Goal: Task Accomplishment & Management: Complete application form

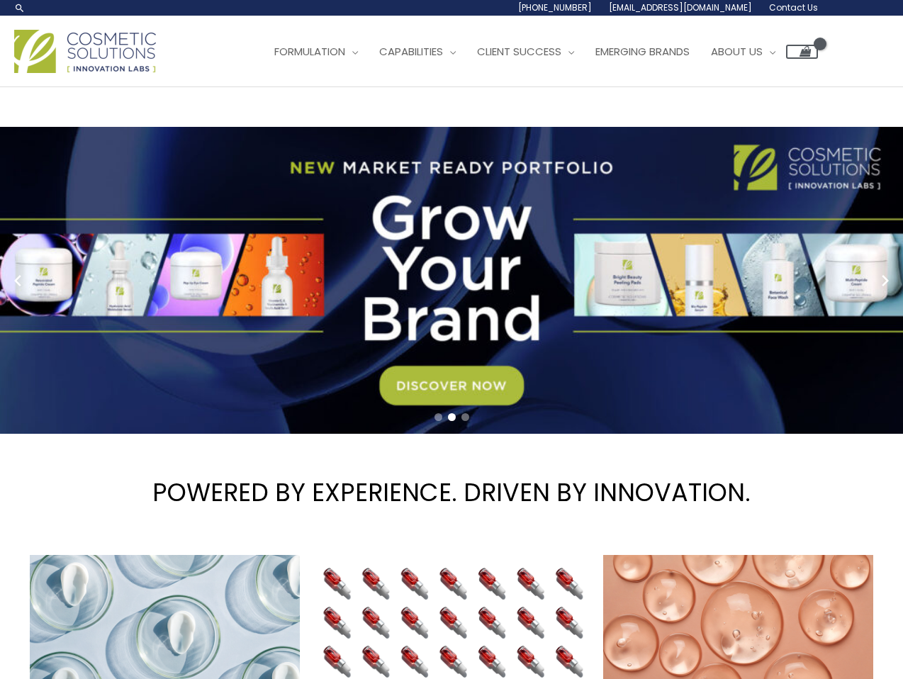
click at [779, 7] on span "Contact Us" at bounding box center [793, 7] width 49 height 12
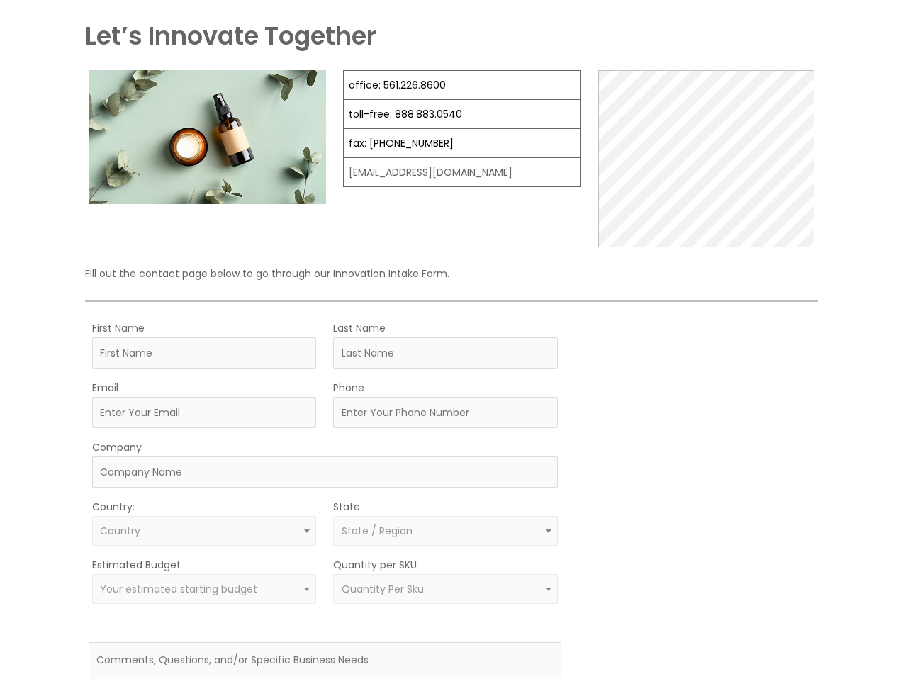
scroll to position [263, 0]
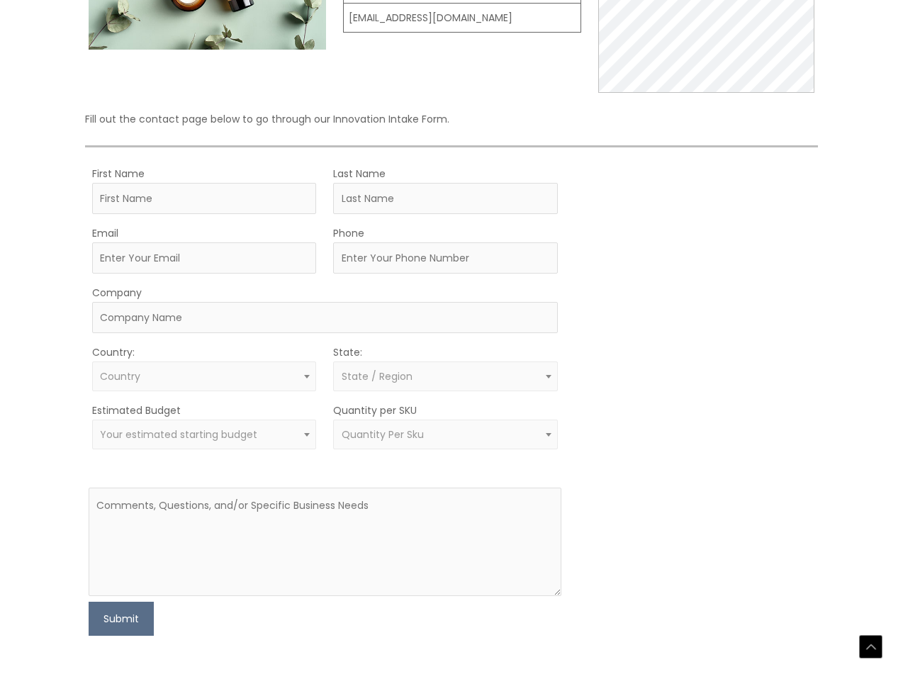
click at [92, 200] on div at bounding box center [92, 200] width 0 height 0
type input "Roxy"
type input "Barber"
type input "roxy@roxybarber.com"
type input "9544897778"
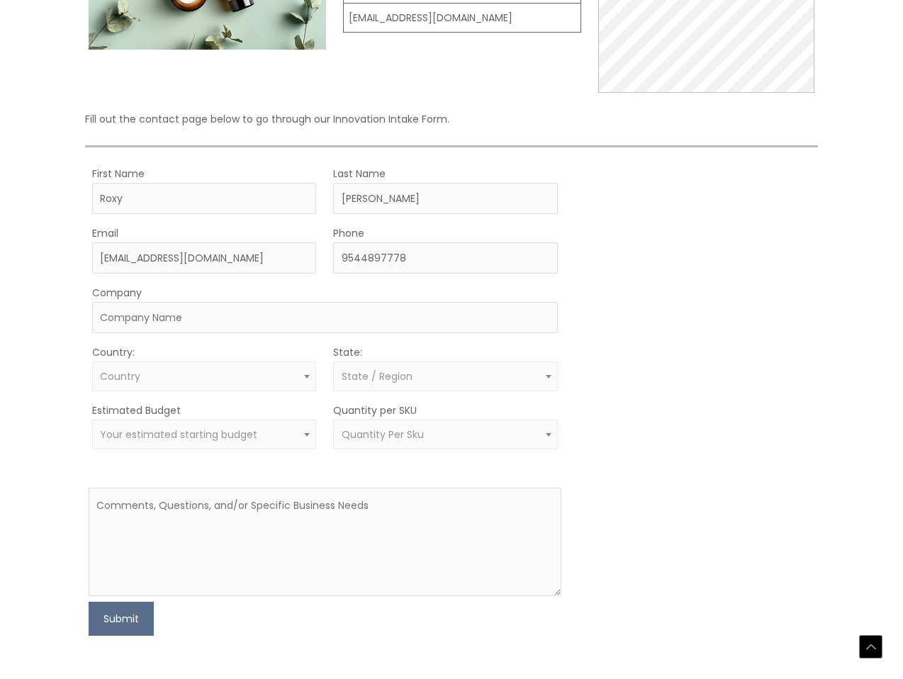
type input "Roxy Barber Acupuncture & Aesthetics, LLC"
click at [302, 377] on span at bounding box center [306, 376] width 17 height 18
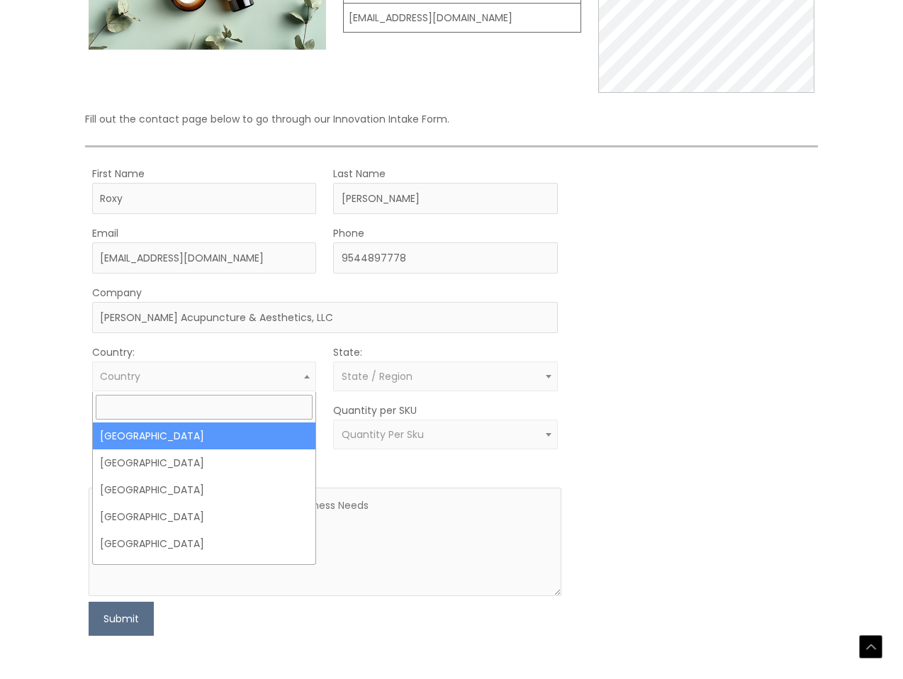
click at [289, 379] on span "Country" at bounding box center [204, 376] width 208 height 13
select select "United States"
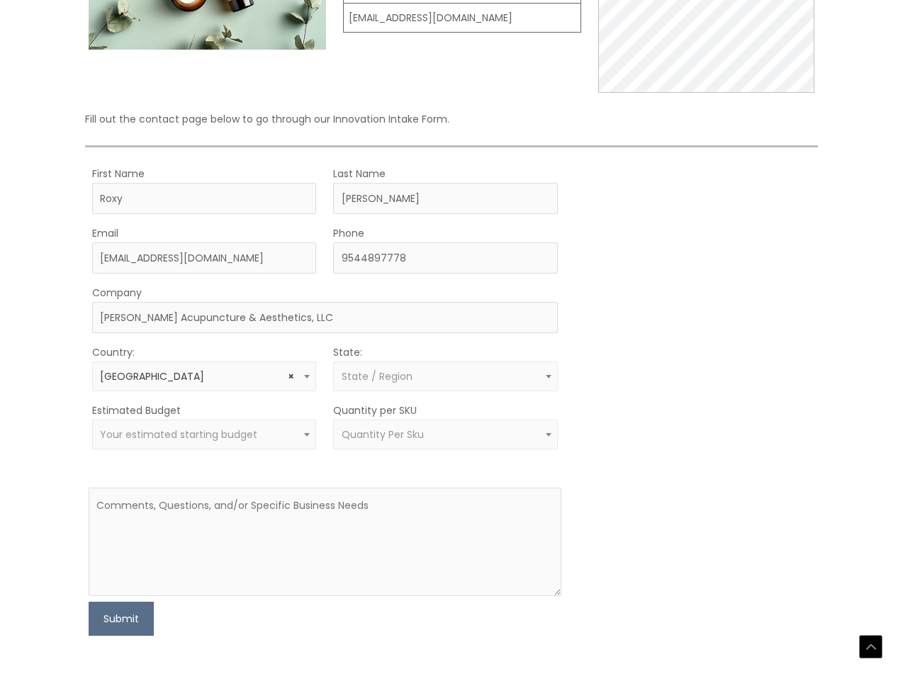
click at [382, 378] on span "State / Region" at bounding box center [376, 376] width 71 height 14
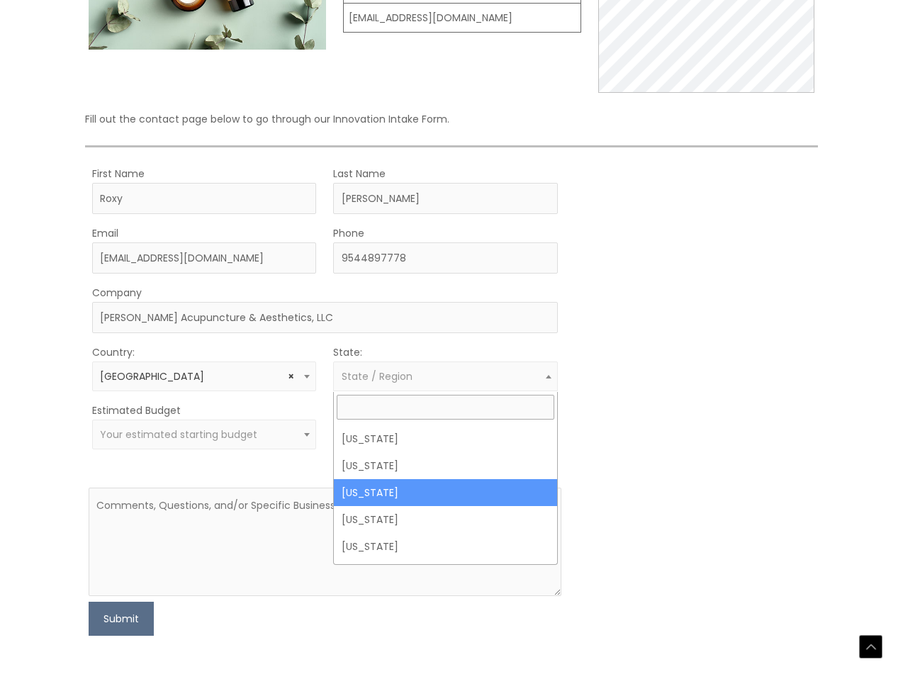
scroll to position [242, 0]
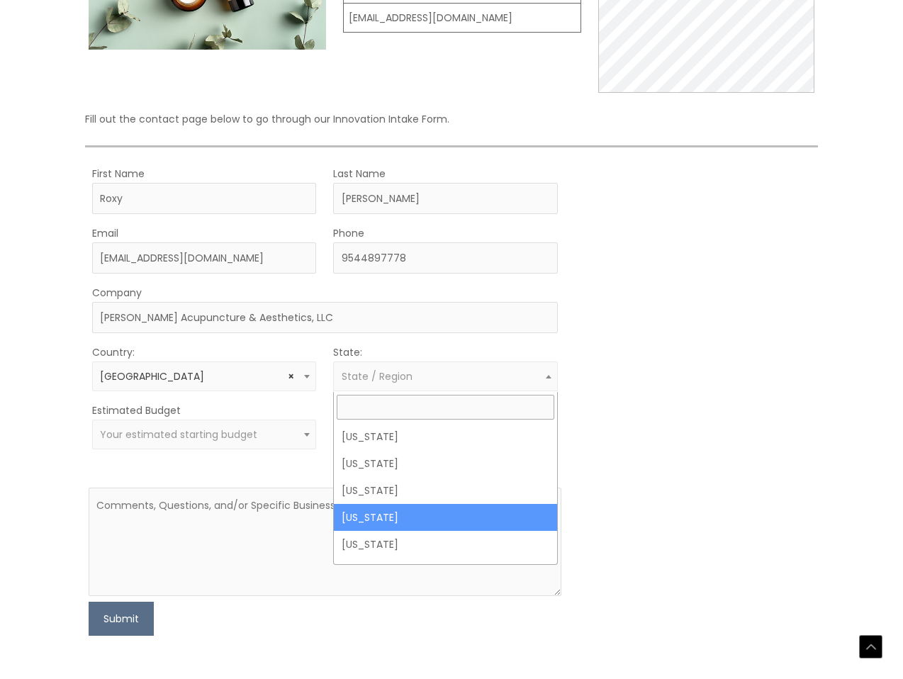
select select "Florida"
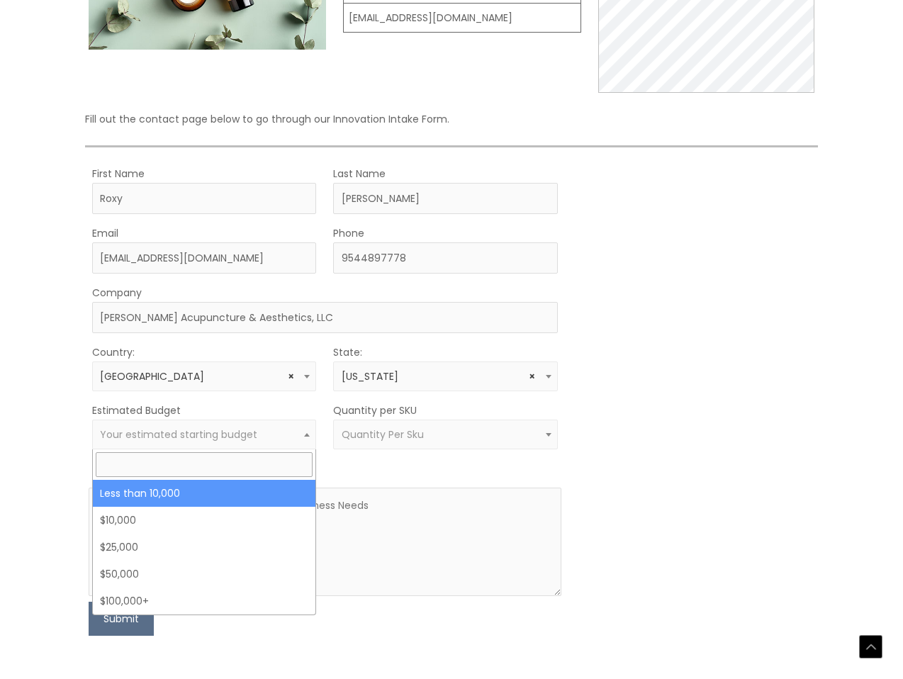
click at [304, 436] on b at bounding box center [307, 435] width 6 height 4
select select "-10000"
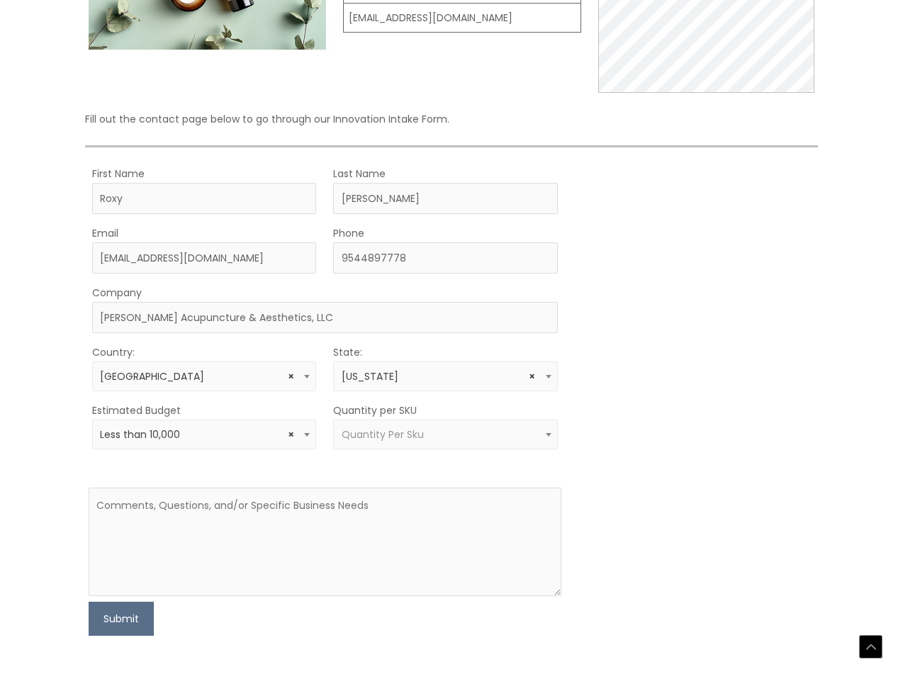
click at [383, 435] on span "Quantity Per Sku" at bounding box center [382, 434] width 82 height 14
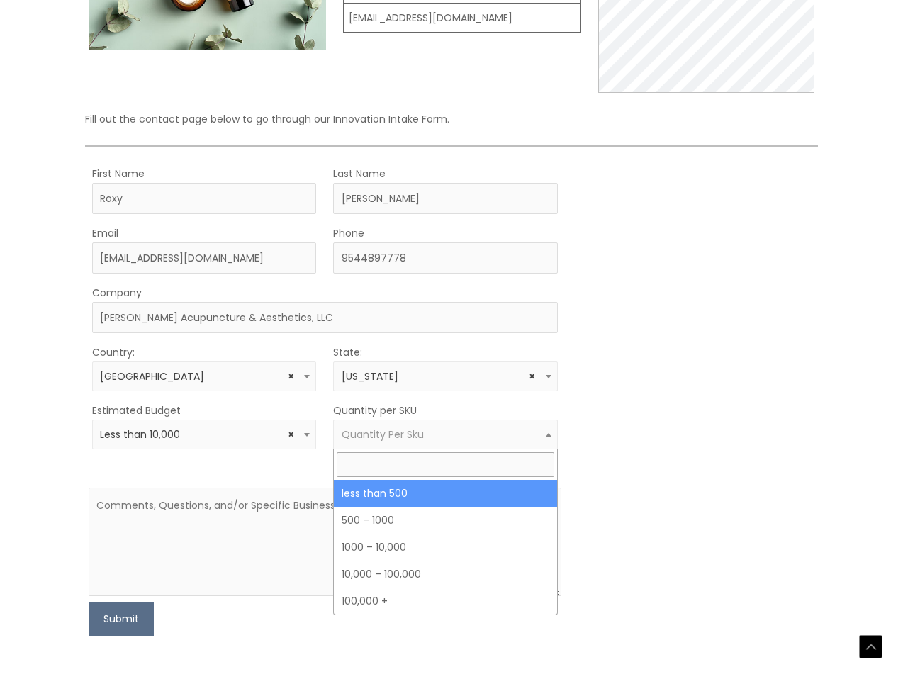
select select "3"
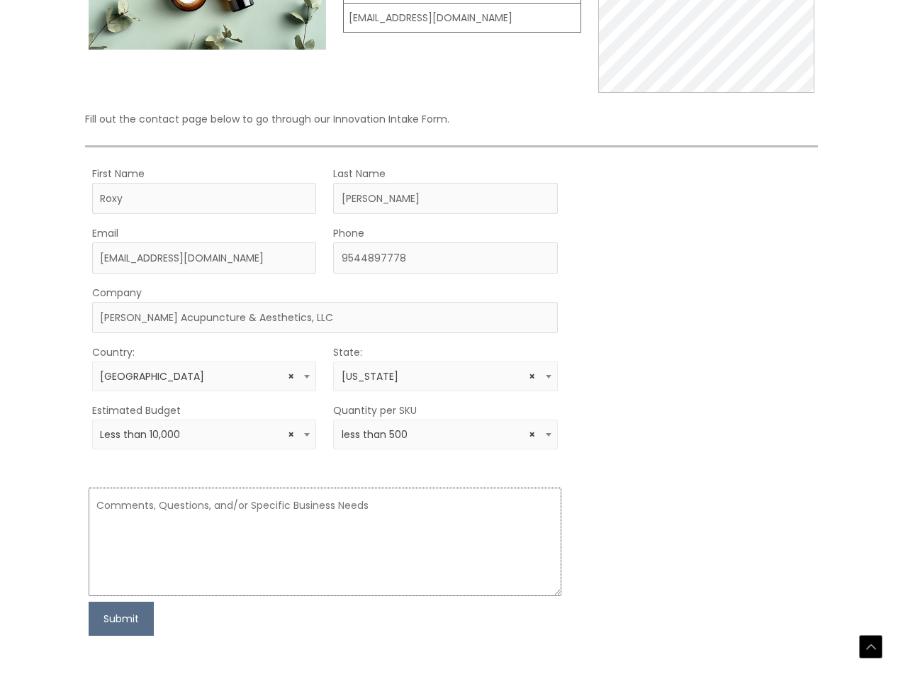
click at [361, 510] on textarea at bounding box center [325, 541] width 473 height 108
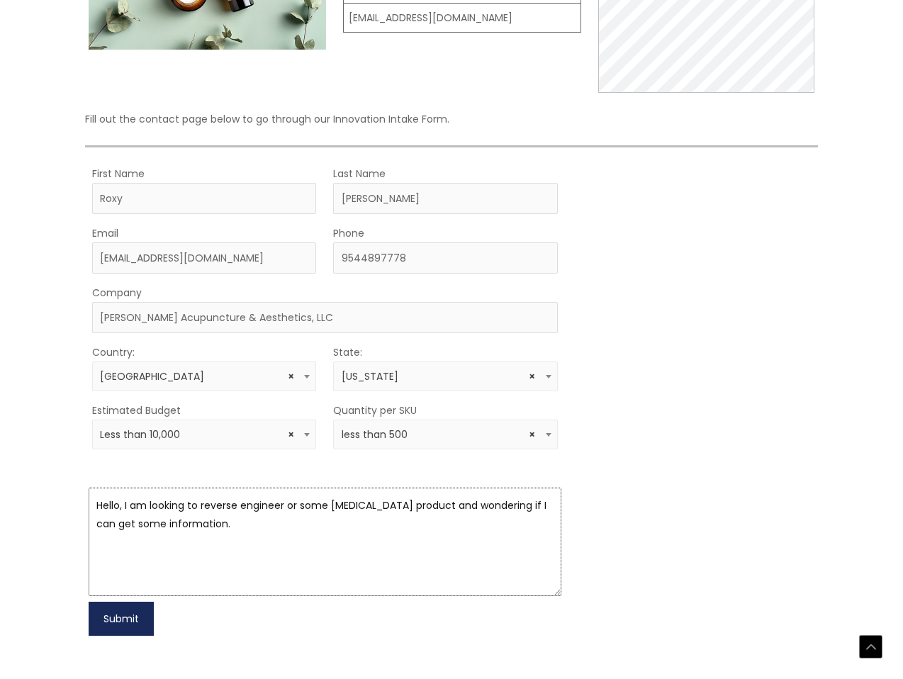
type textarea "Hello, I am looking to reverse engineer or some skin care product and wondering…"
click at [138, 621] on button "Submit" at bounding box center [121, 619] width 65 height 34
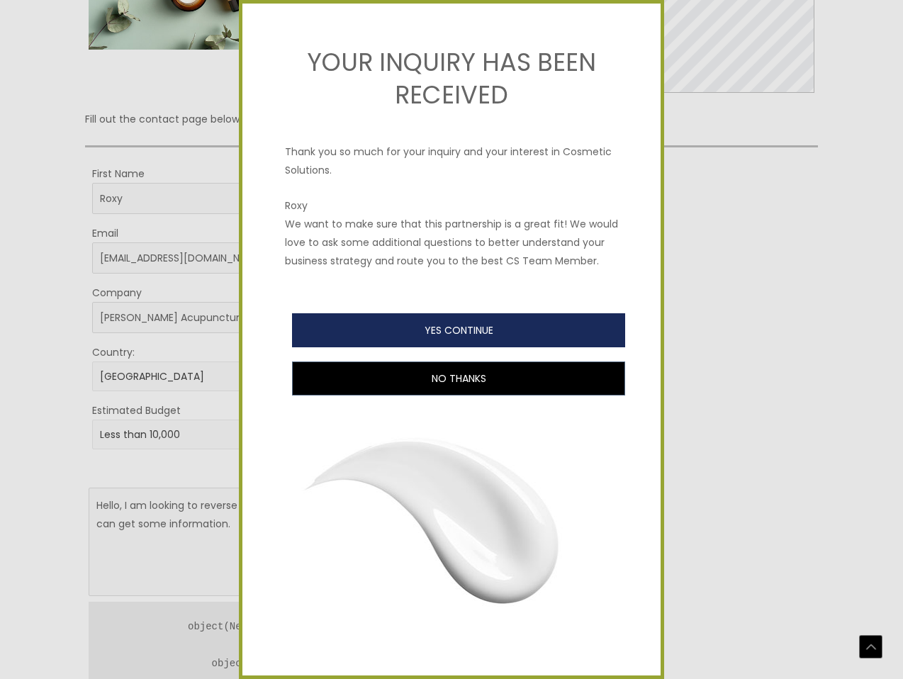
click at [482, 329] on button "YES CONTINUE" at bounding box center [458, 330] width 333 height 34
